Goal: Transaction & Acquisition: Purchase product/service

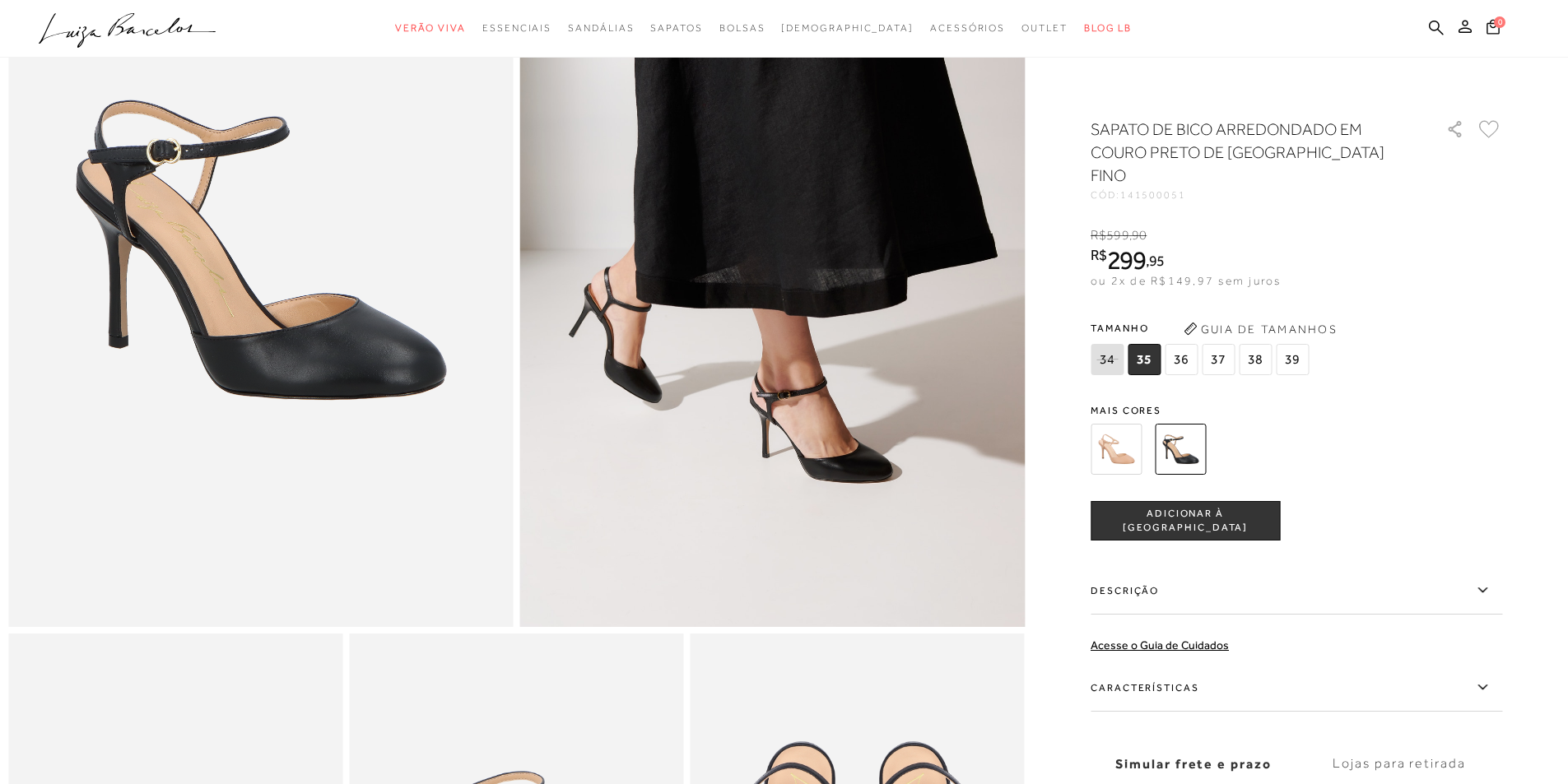
click at [1112, 427] on img at bounding box center [1115, 449] width 51 height 51
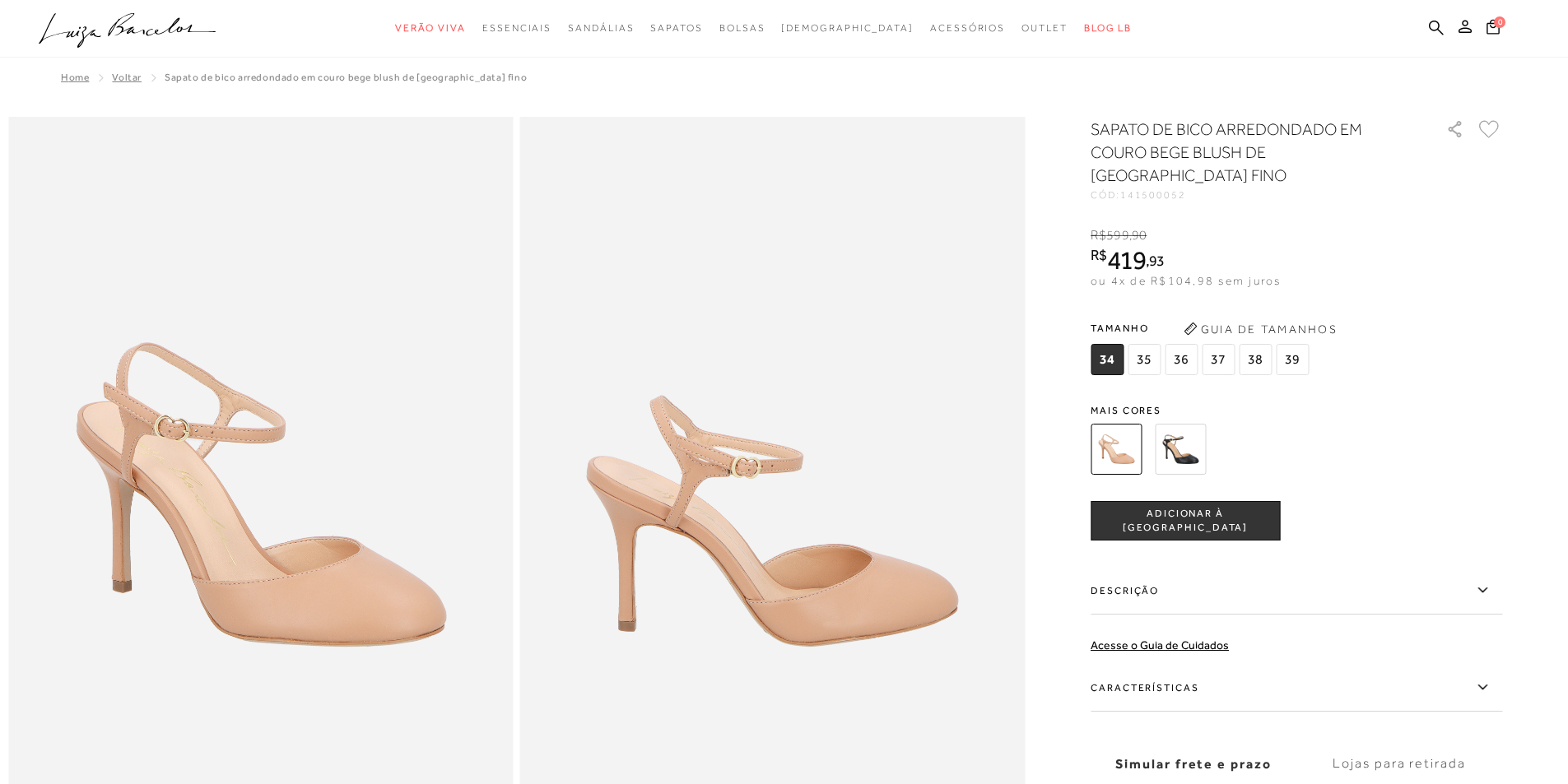
click at [1195, 431] on img at bounding box center [1180, 449] width 51 height 51
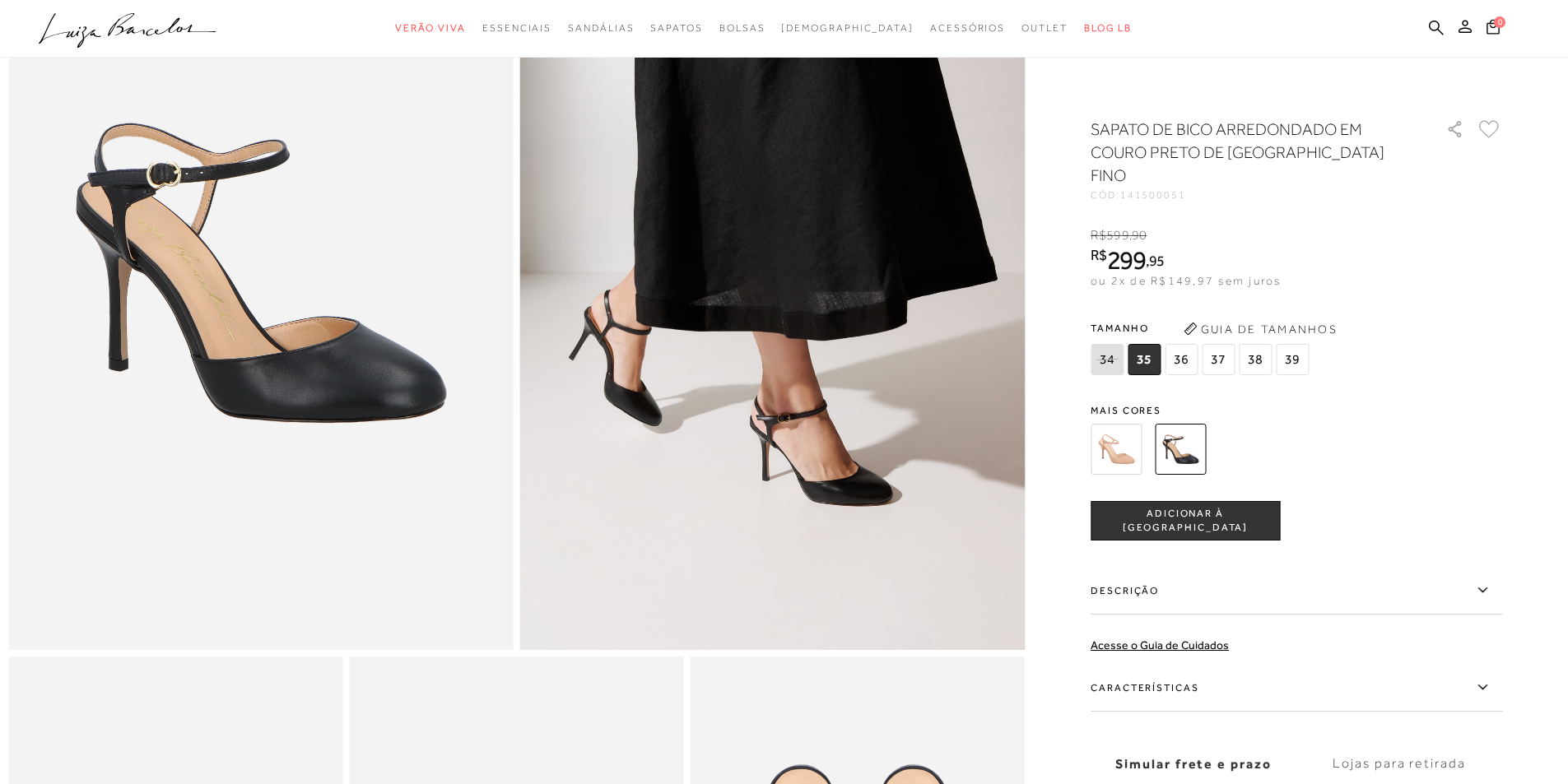
scroll to position [247, 0]
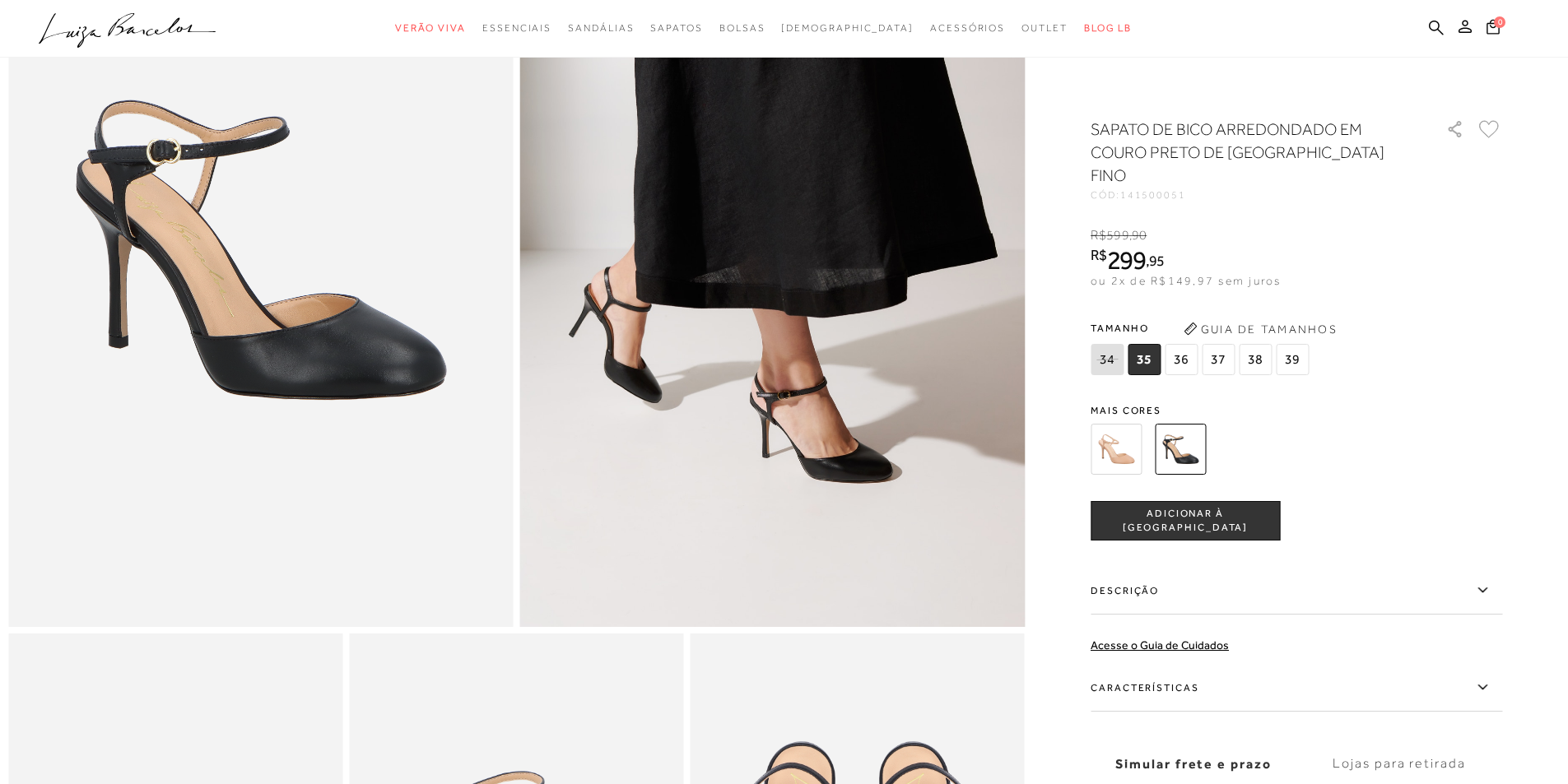
click at [1485, 580] on icon at bounding box center [1482, 590] width 20 height 21
click at [0, 0] on input "Descrição" at bounding box center [0, 0] width 0 height 0
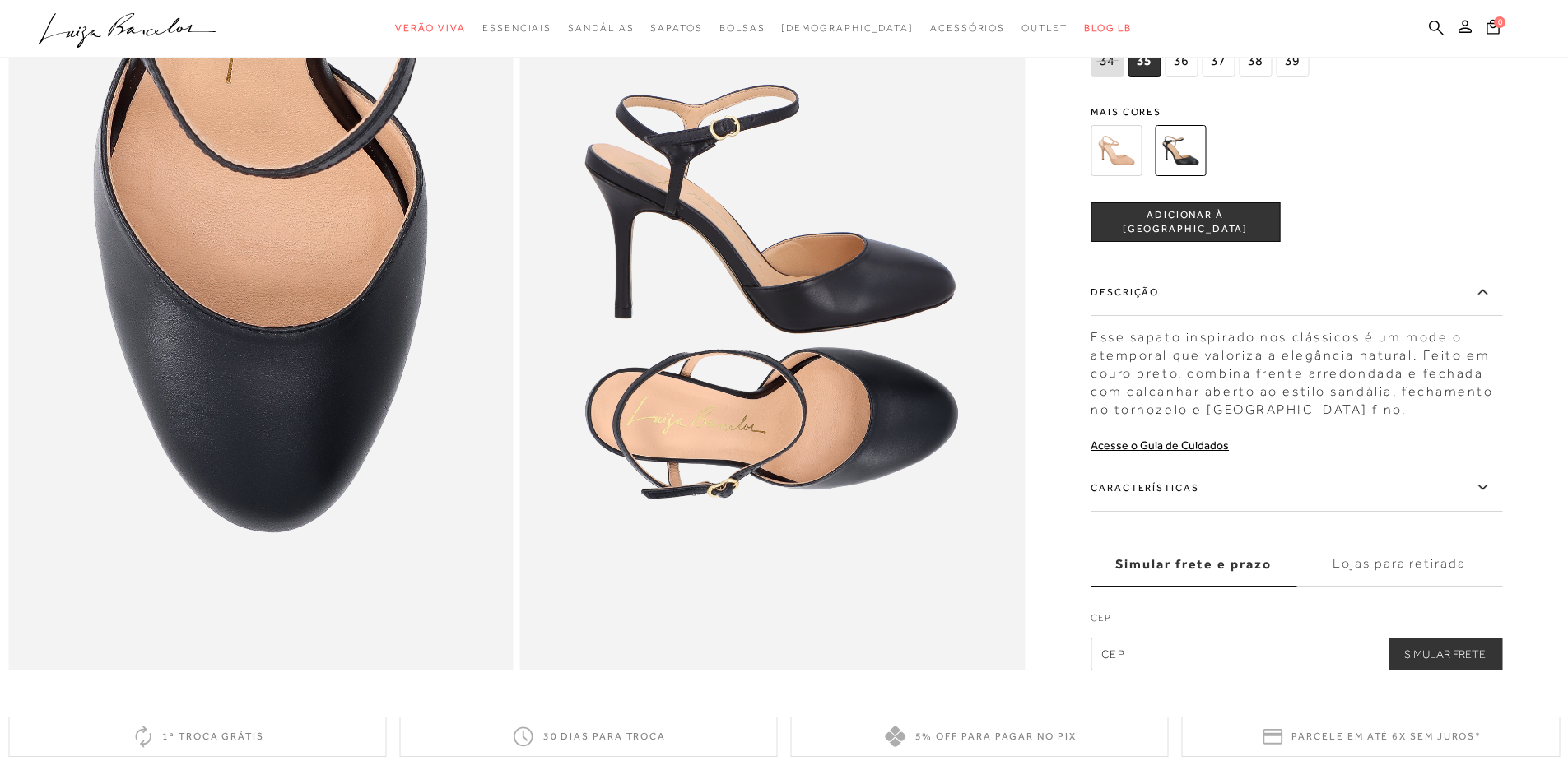
scroll to position [1480, 0]
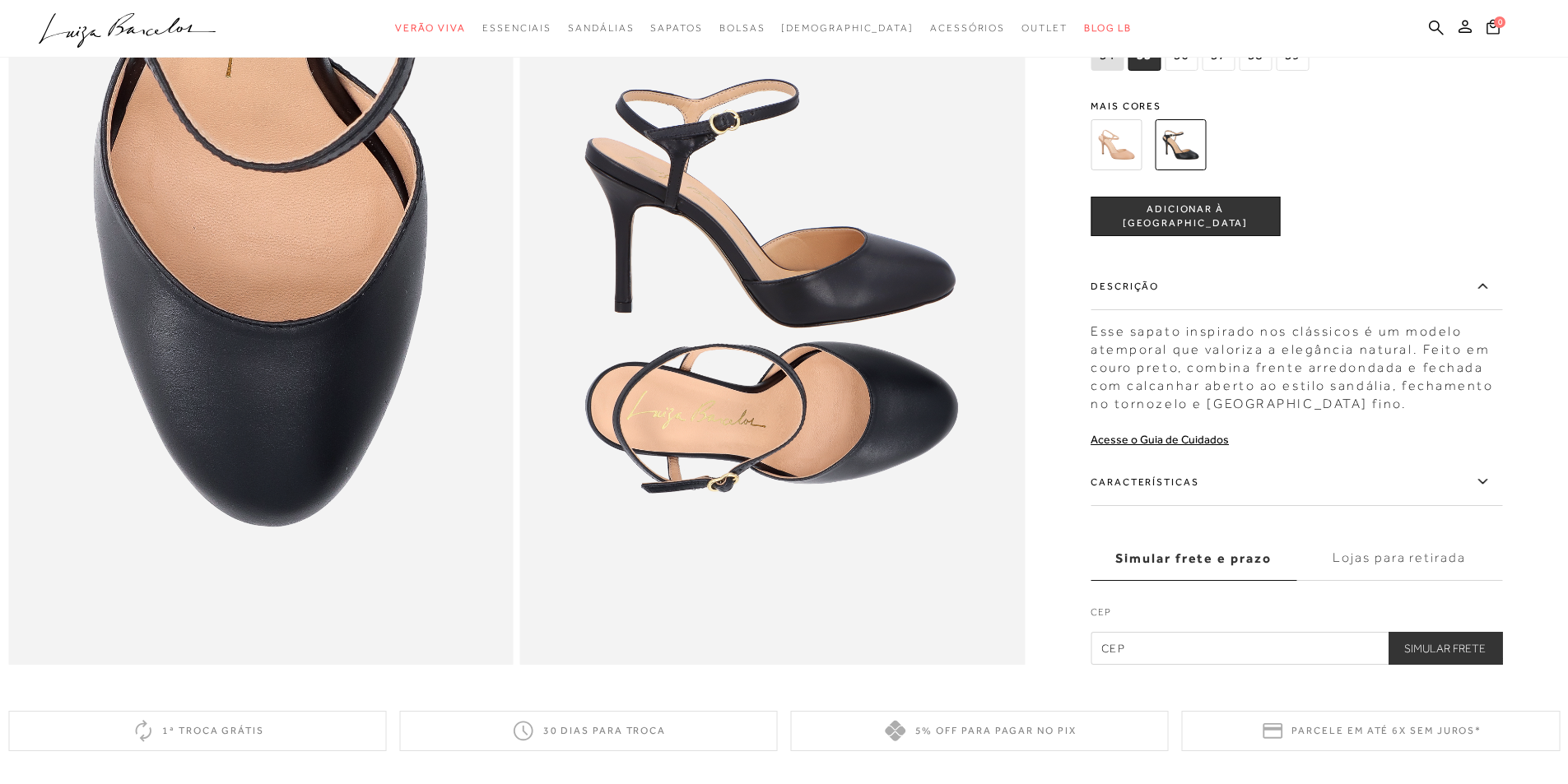
click at [1151, 505] on label "Características" at bounding box center [1295, 482] width 411 height 48
click at [0, 0] on input "Características" at bounding box center [0, 0] width 0 height 0
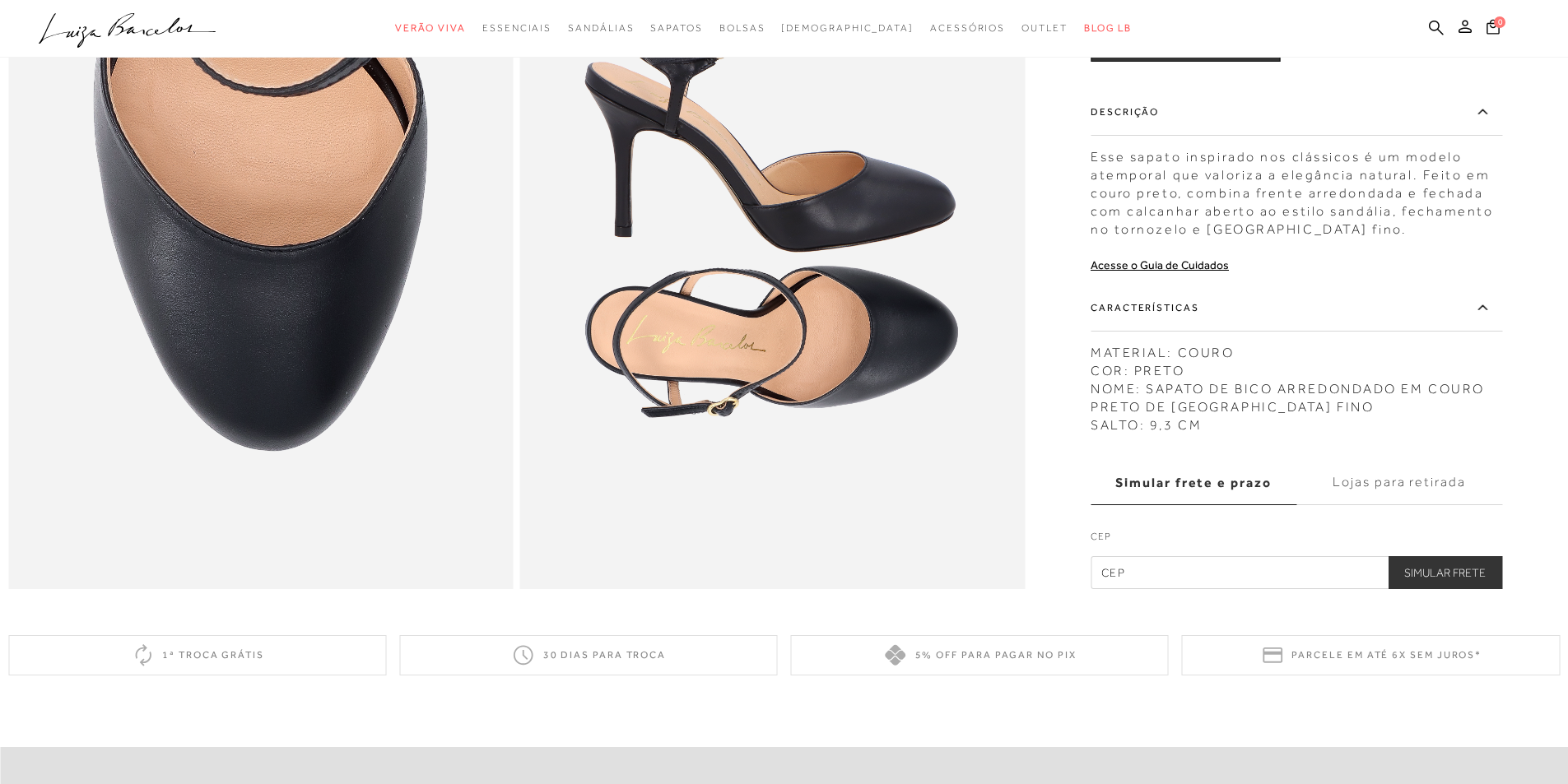
scroll to position [1727, 0]
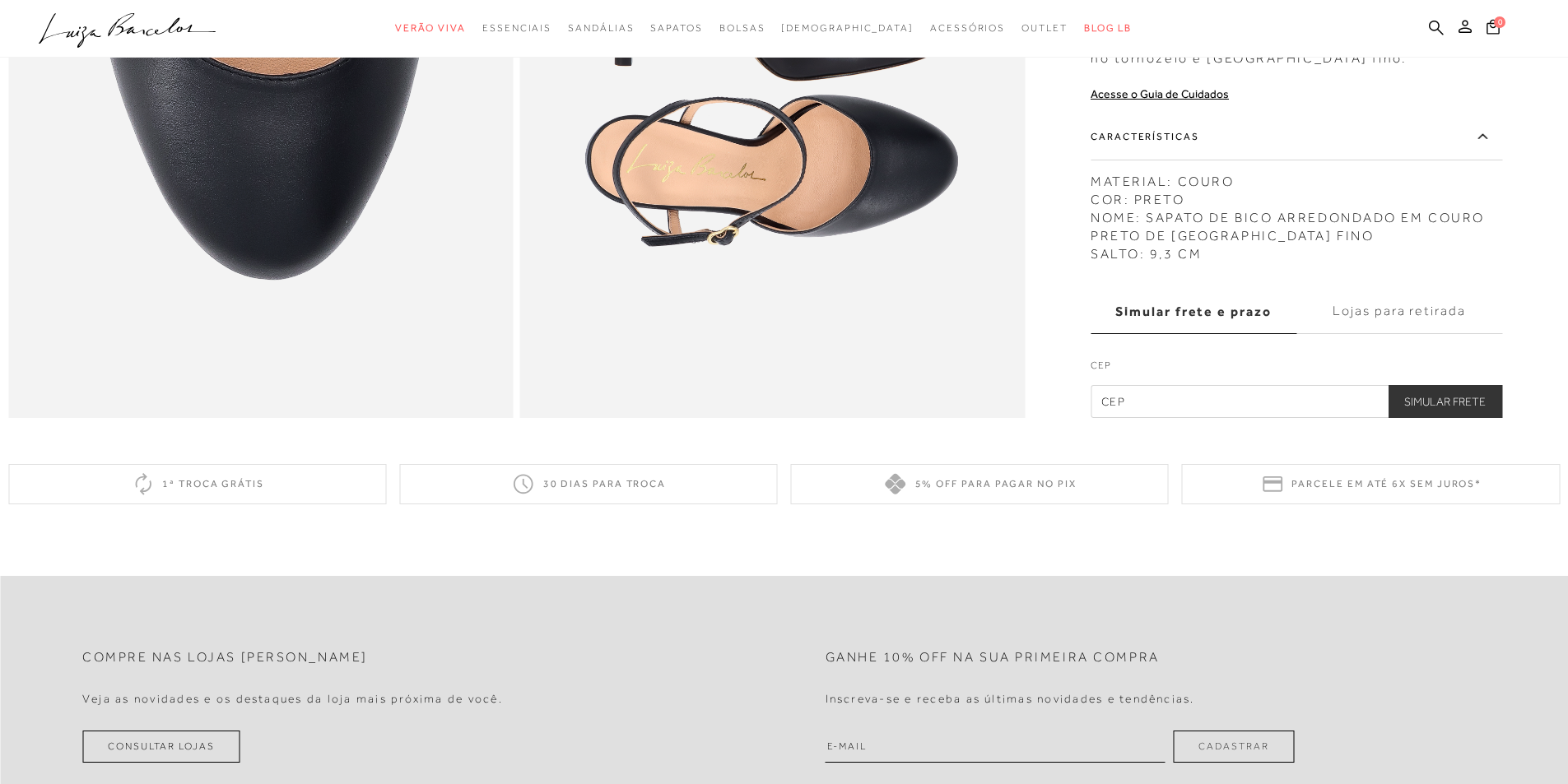
click at [1184, 418] on input "text" at bounding box center [1295, 401] width 411 height 33
type input "78050-253"
click at [1490, 418] on button "Simular Frete" at bounding box center [1445, 401] width 114 height 33
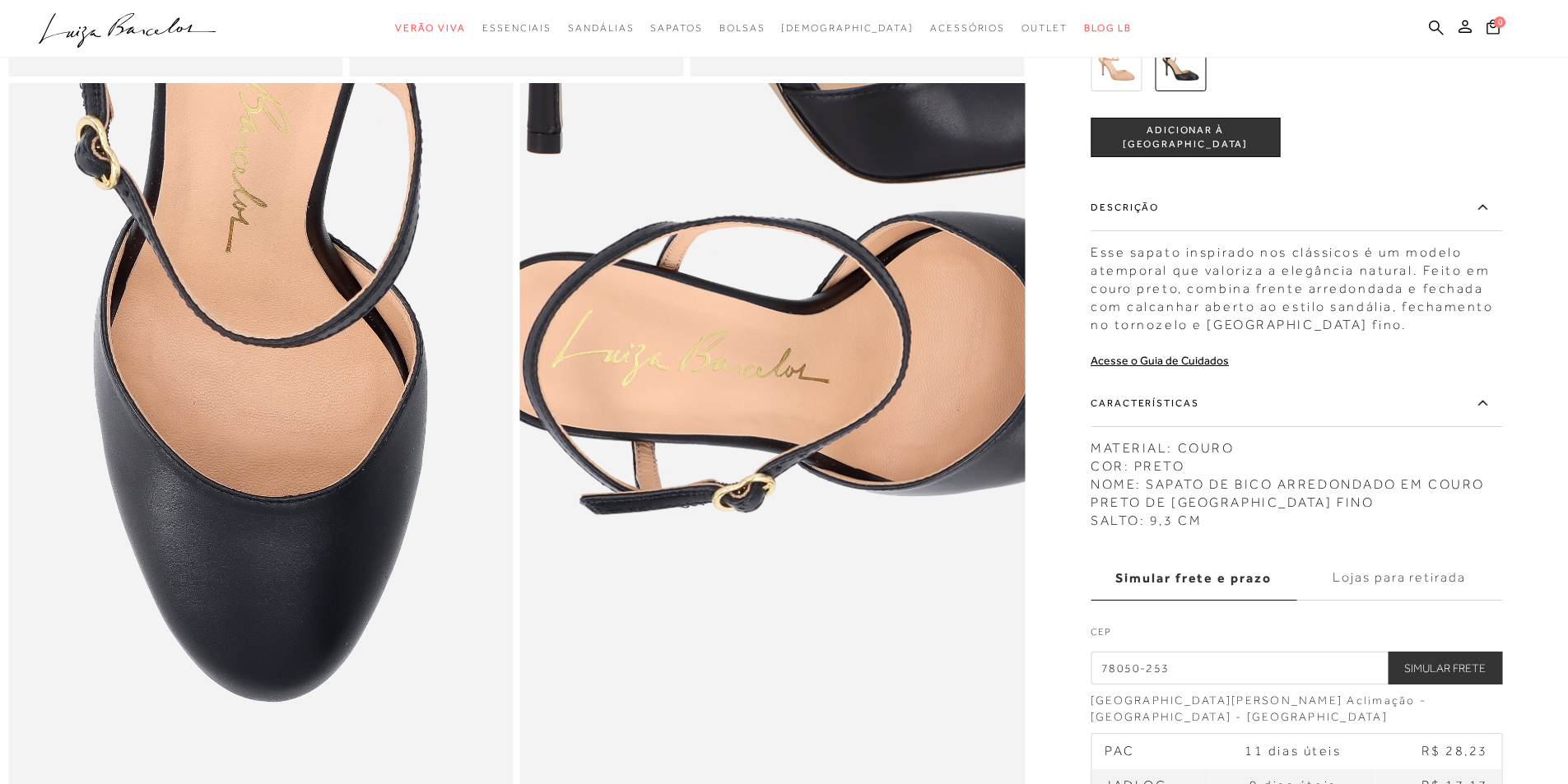
scroll to position [1234, 0]
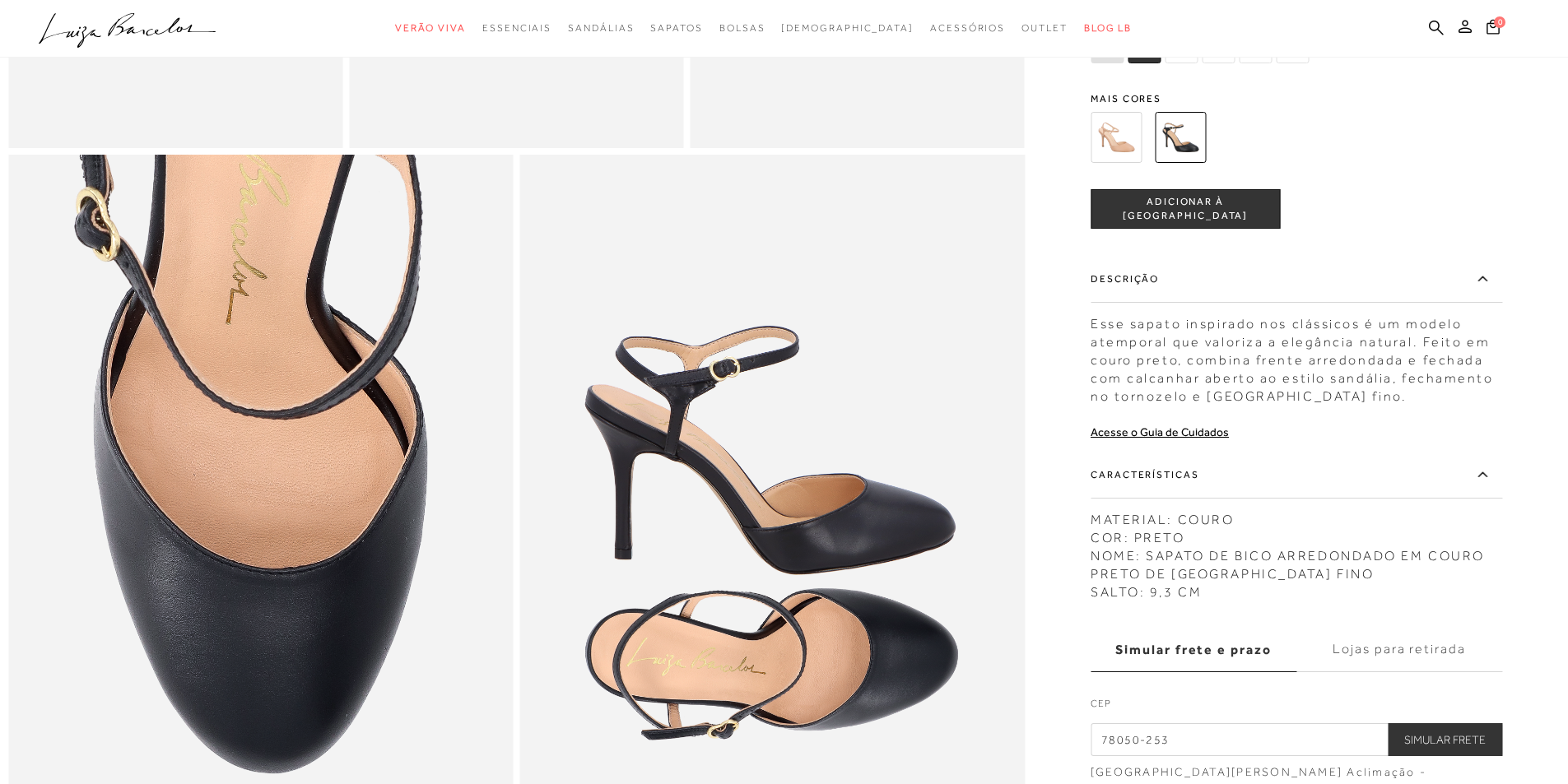
click at [1131, 163] on img at bounding box center [1115, 136] width 51 height 51
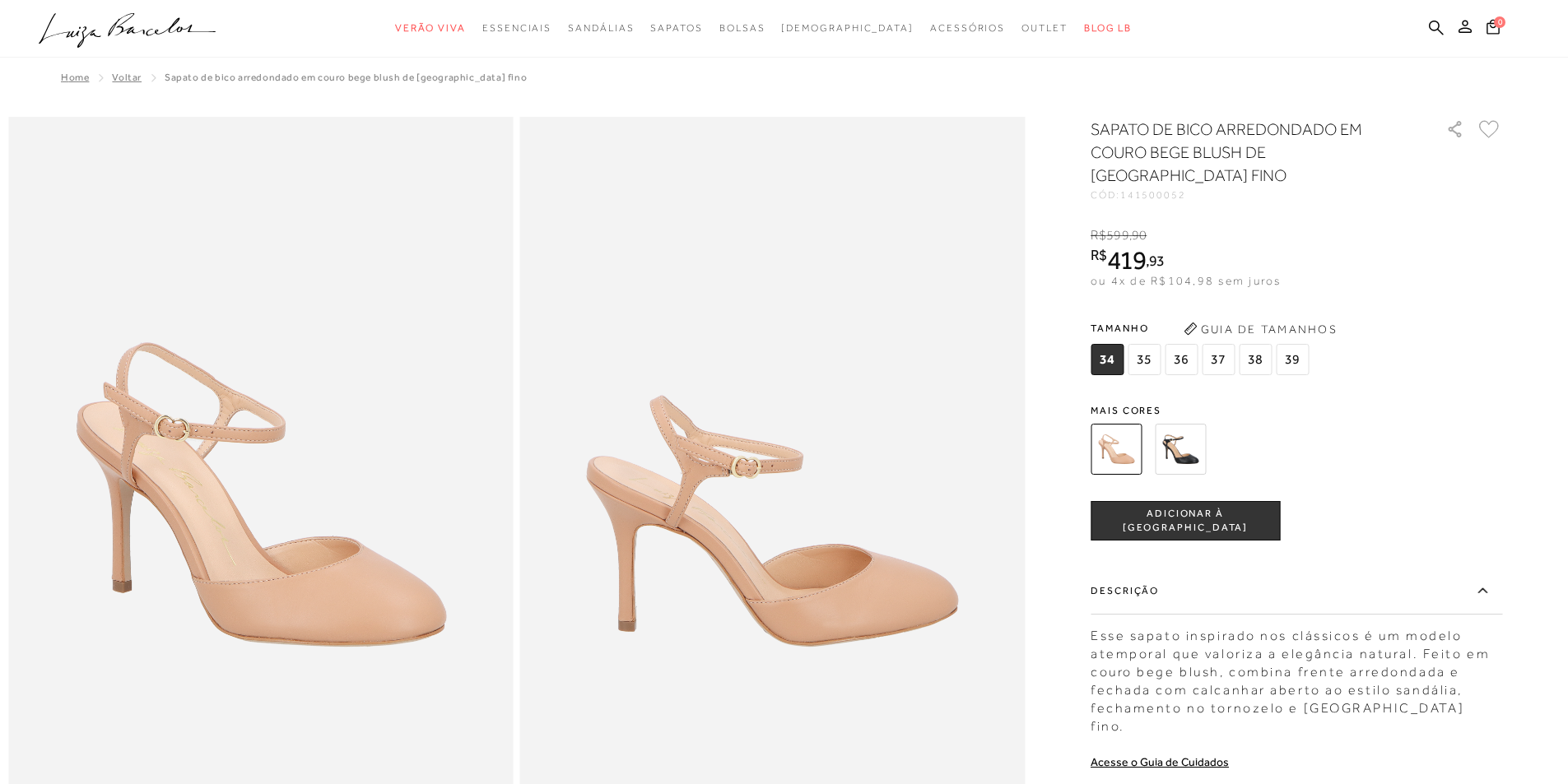
click at [1180, 424] on img at bounding box center [1180, 449] width 51 height 51
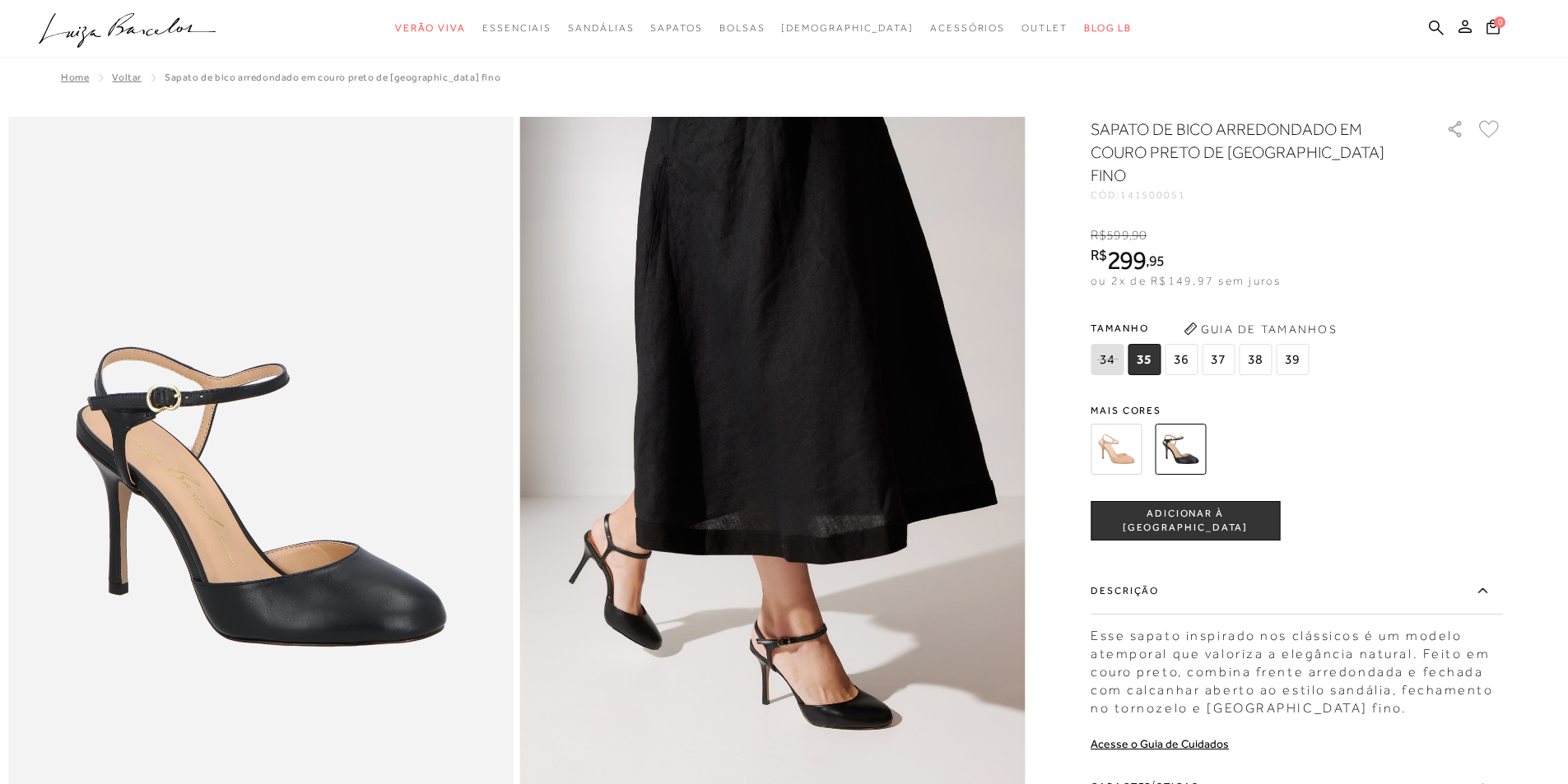
click at [1300, 344] on span "39" at bounding box center [1291, 359] width 33 height 31
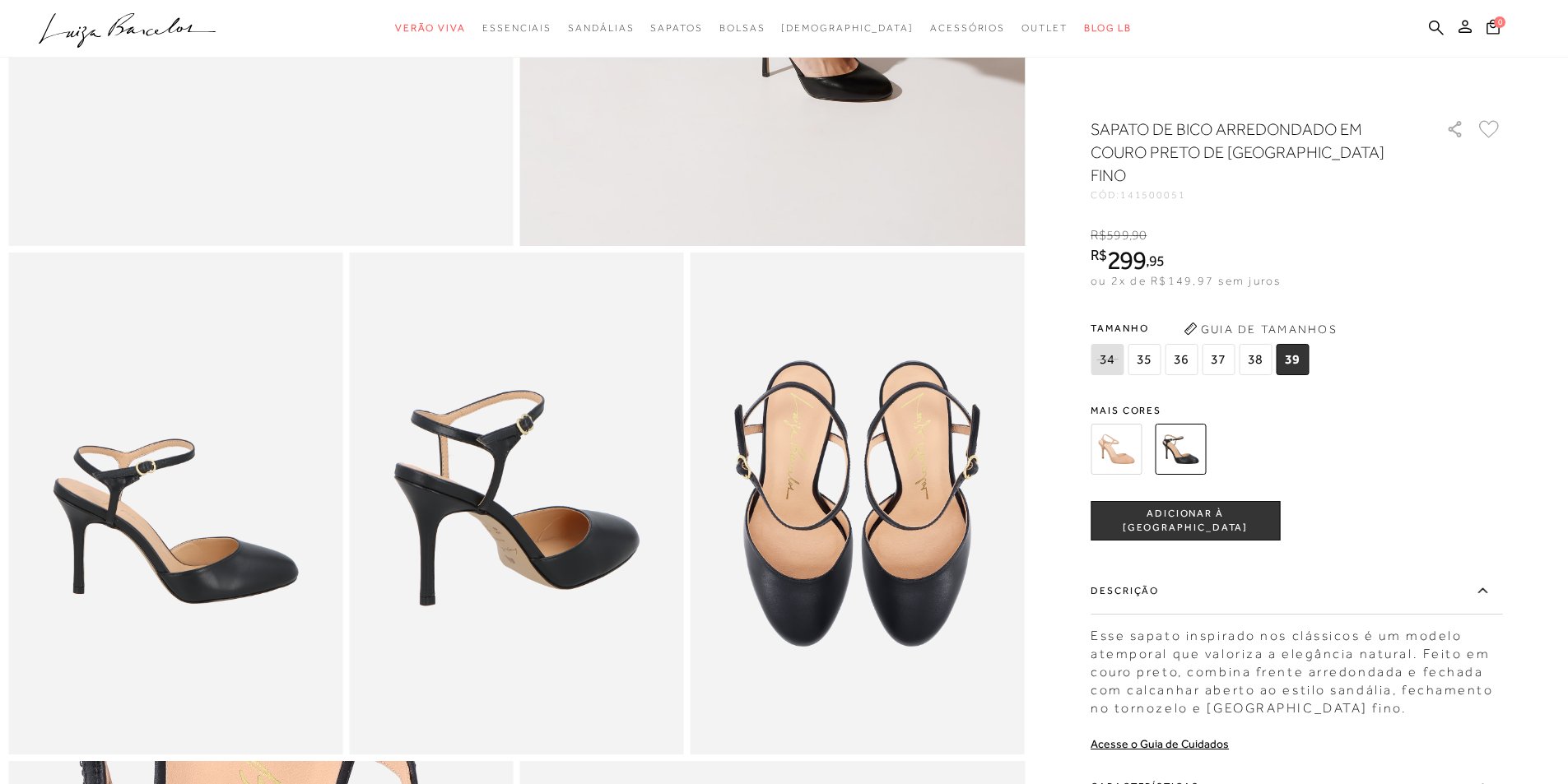
scroll to position [707, 0]
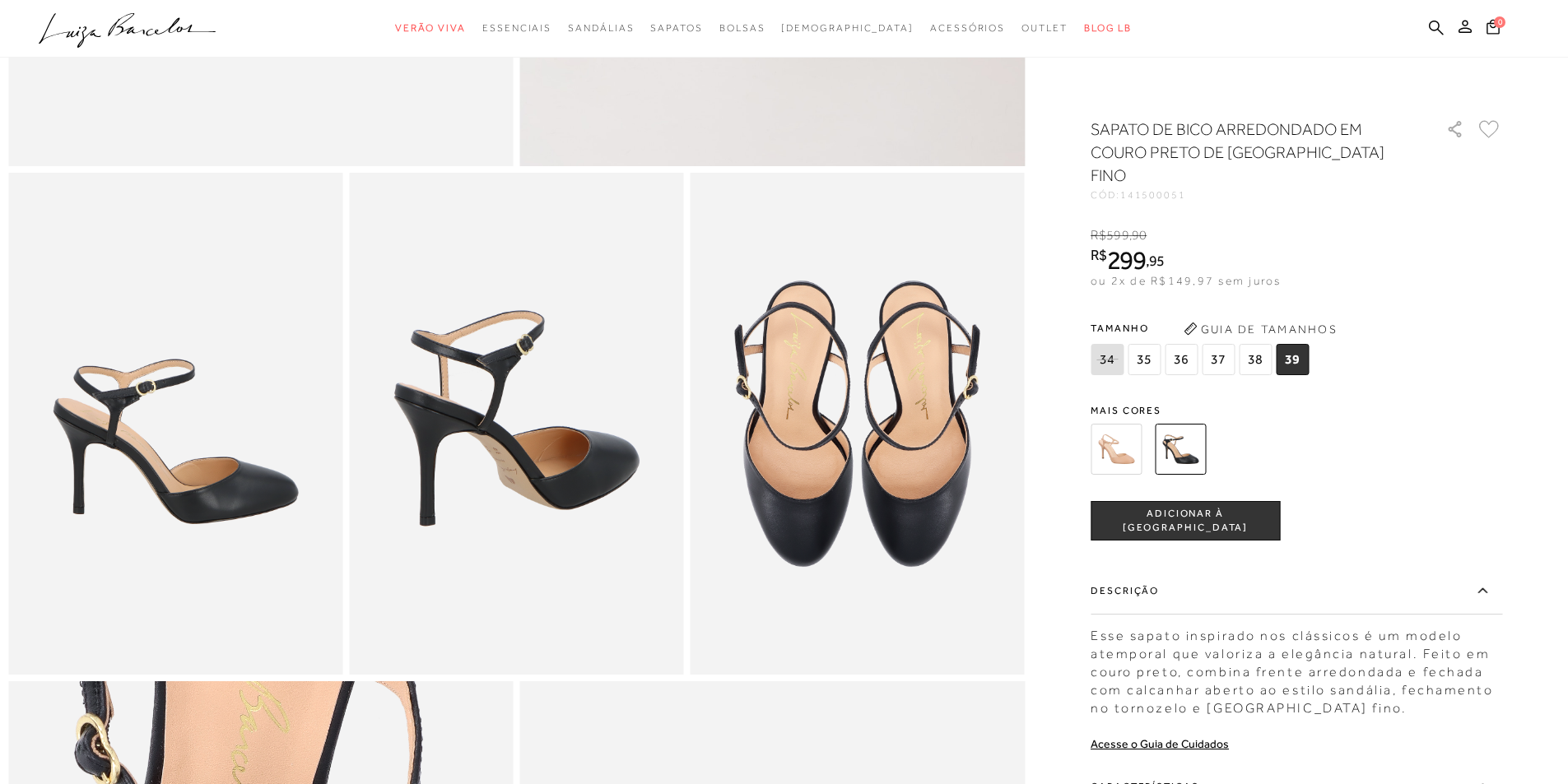
click at [1492, 775] on icon at bounding box center [1482, 785] width 20 height 21
click at [0, 0] on input "Características" at bounding box center [0, 0] width 0 height 0
click at [1481, 775] on icon at bounding box center [1482, 785] width 20 height 21
click at [0, 0] on input "Características" at bounding box center [0, 0] width 0 height 0
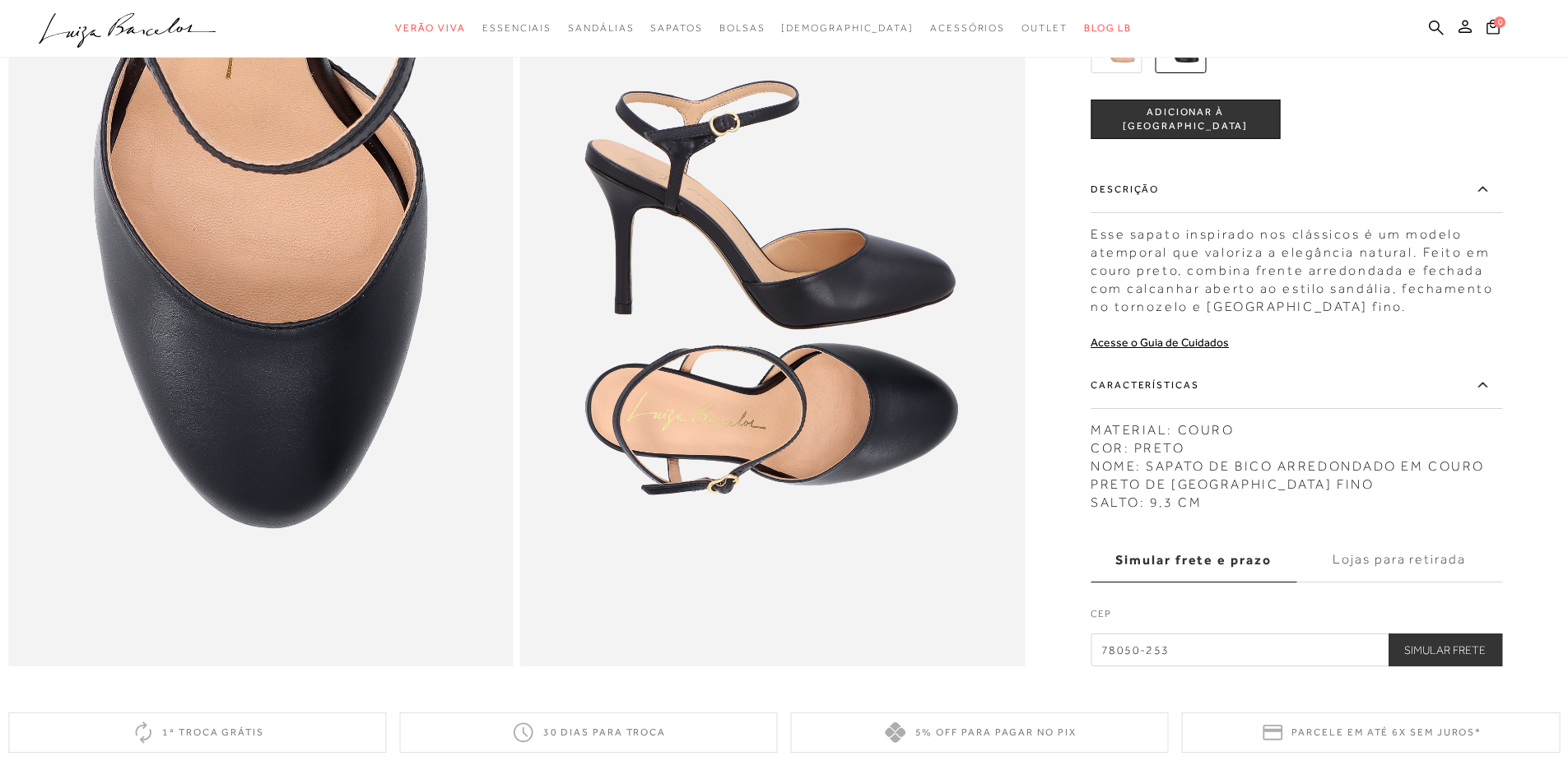
scroll to position [1475, 0]
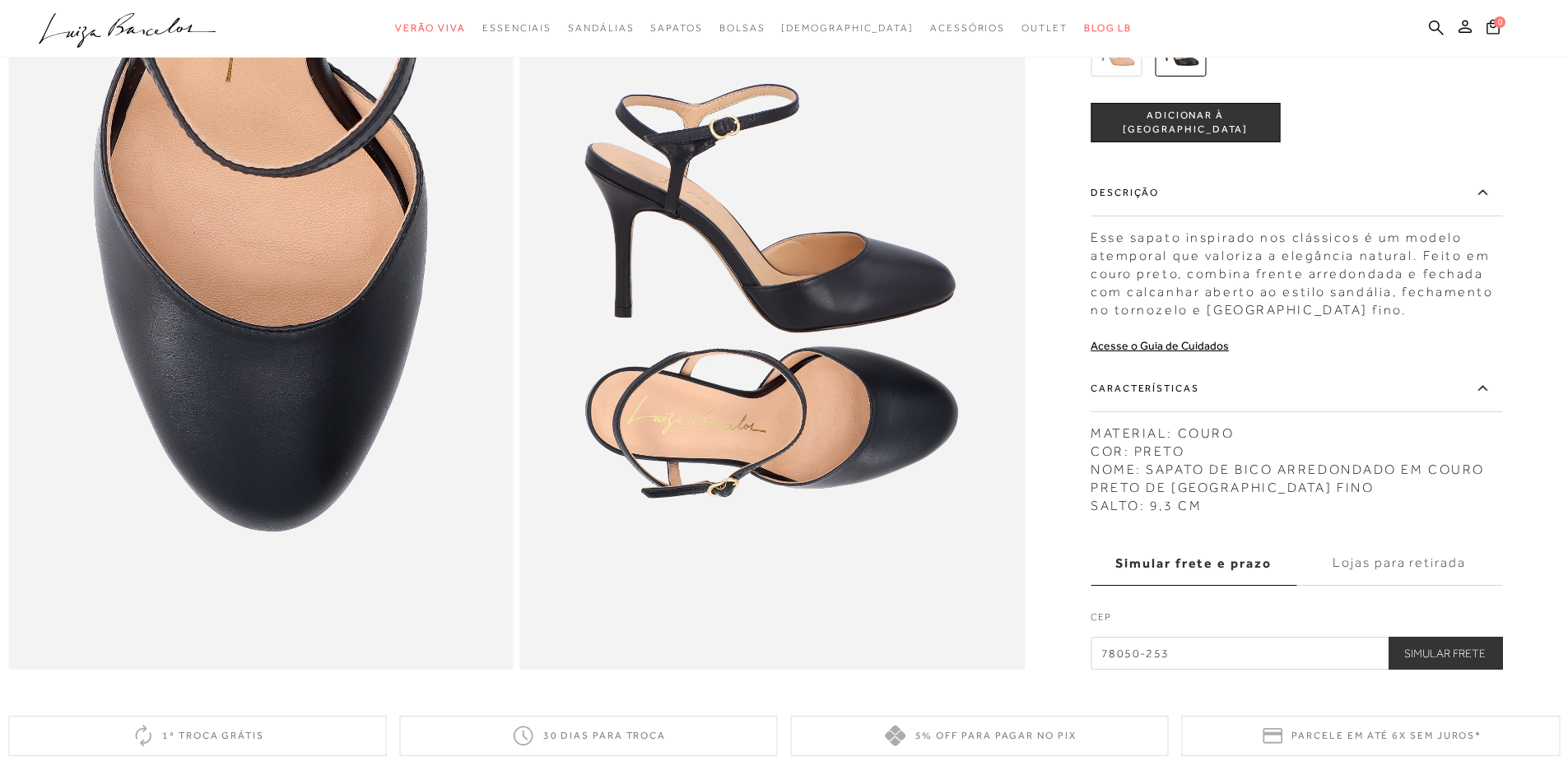
click at [1146, 412] on label "Características" at bounding box center [1295, 388] width 411 height 48
click at [0, 0] on input "Características" at bounding box center [0, 0] width 0 height 0
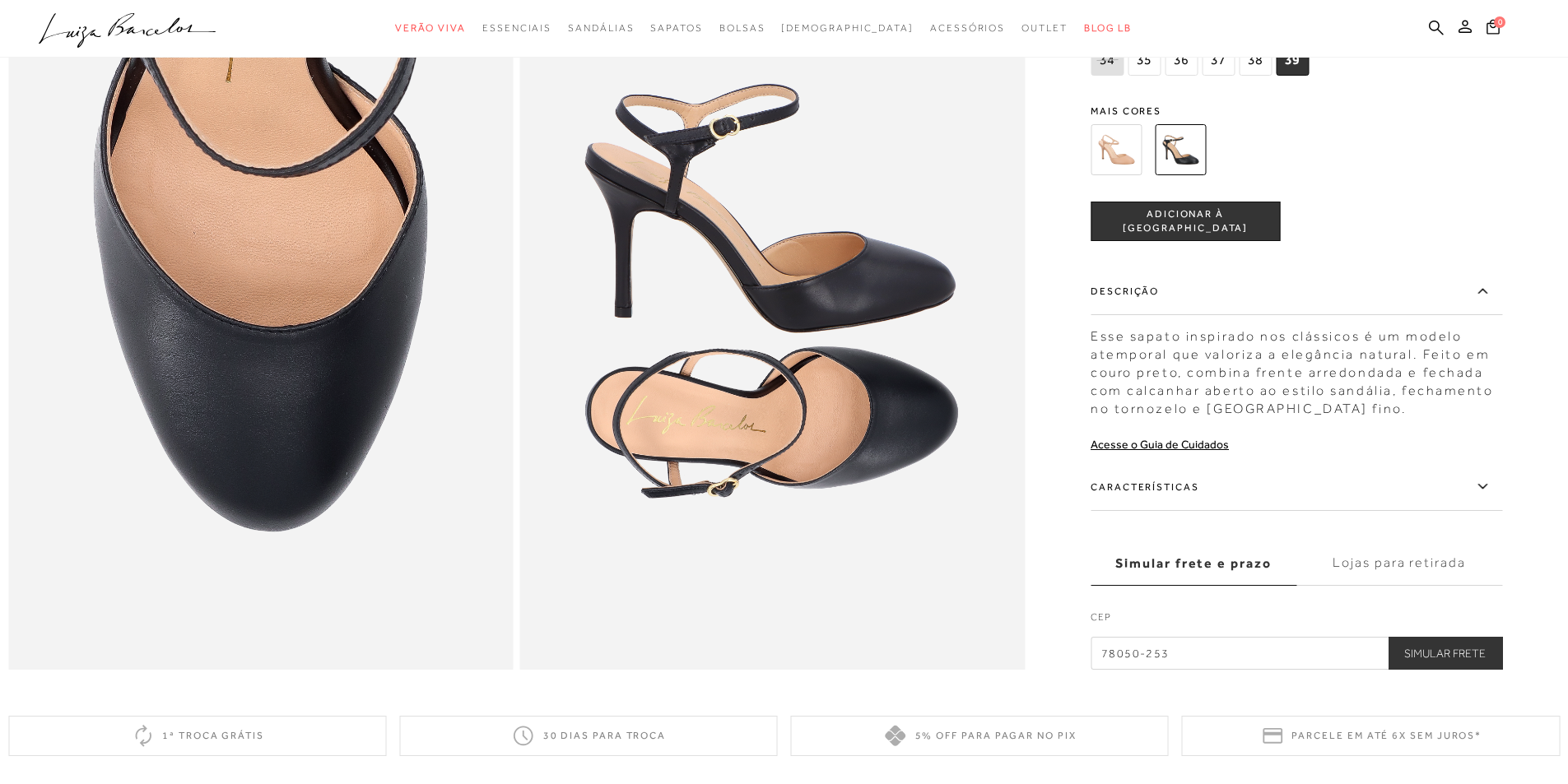
click at [1159, 508] on label "Características" at bounding box center [1295, 487] width 411 height 48
click at [0, 0] on input "Características" at bounding box center [0, 0] width 0 height 0
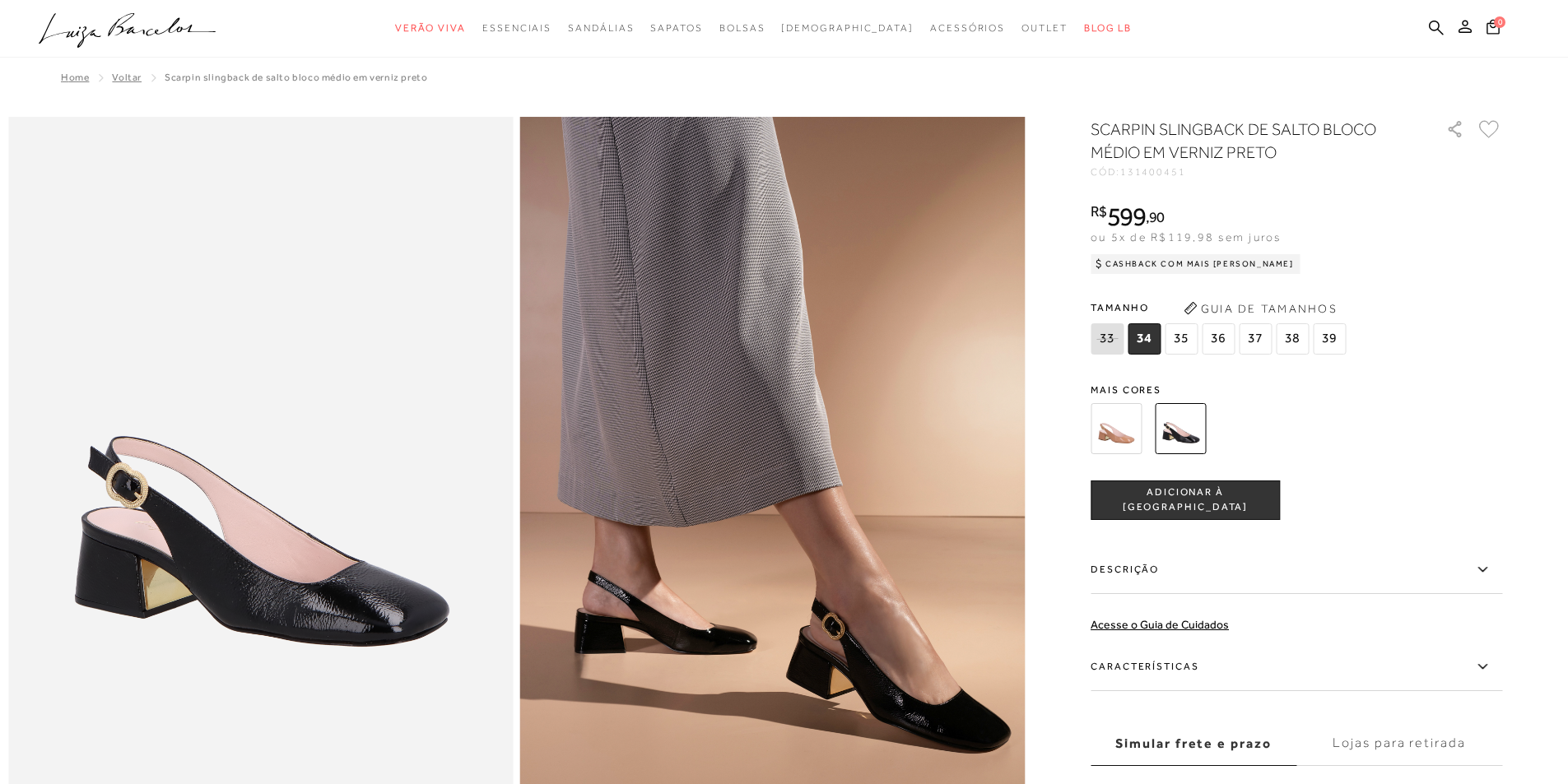
click at [1120, 428] on img at bounding box center [1115, 428] width 51 height 51
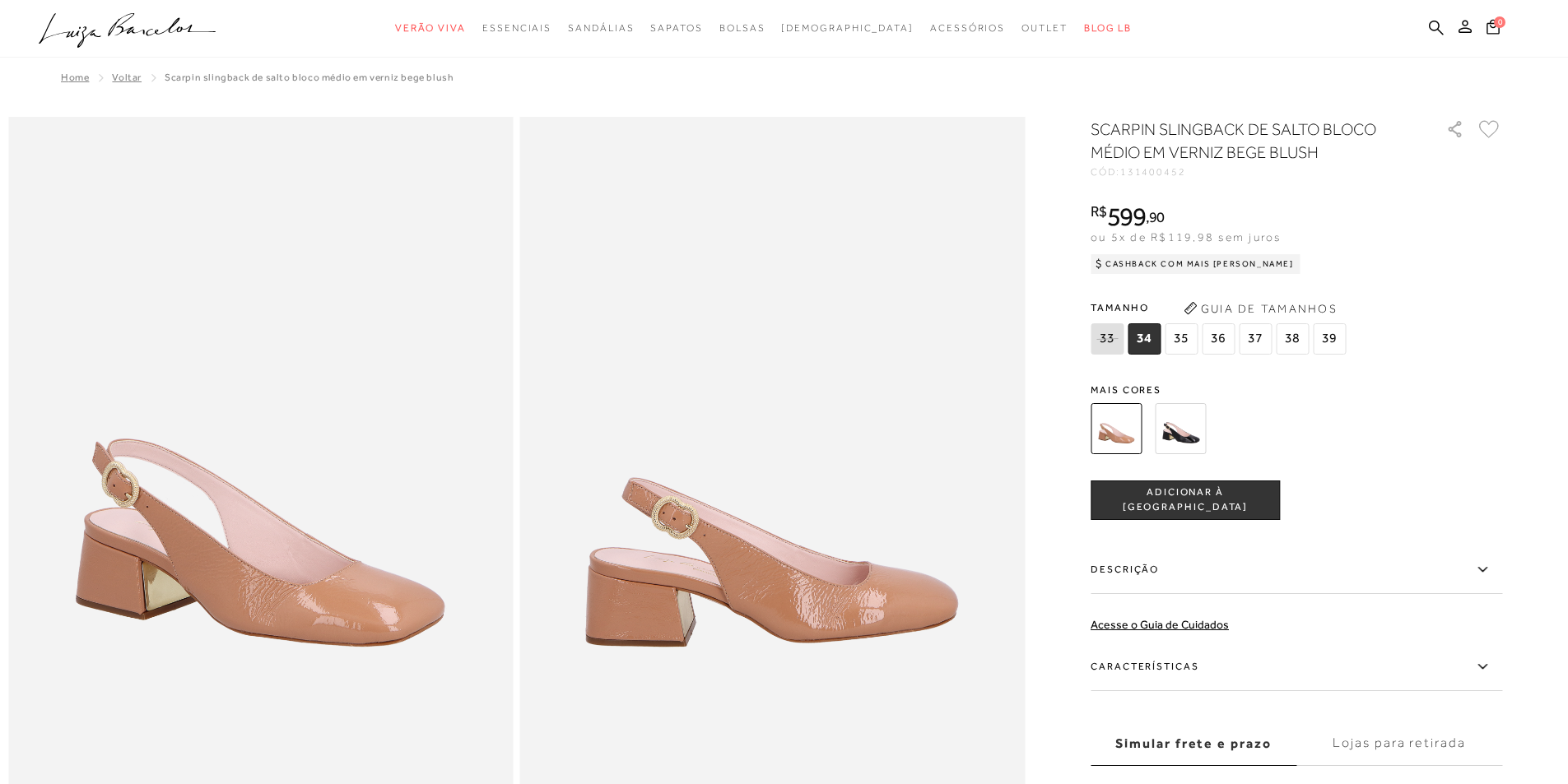
click at [1181, 425] on img at bounding box center [1180, 428] width 51 height 51
